Goal: Go to known website: Go to known website

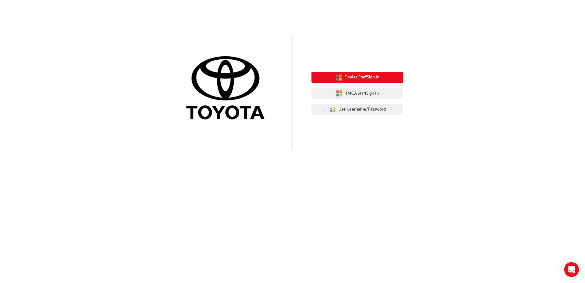
click at [354, 80] on span "Dealer Staff Sign In" at bounding box center [362, 77] width 35 height 7
click at [384, 74] on button "Dealer Staff Sign In" at bounding box center [358, 78] width 92 height 12
